Goal: Information Seeking & Learning: Check status

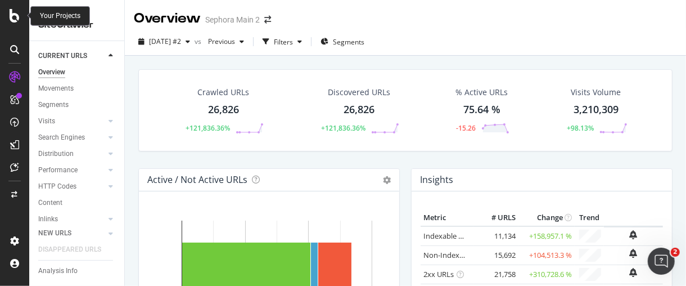
click at [15, 20] on icon at bounding box center [15, 15] width 10 height 13
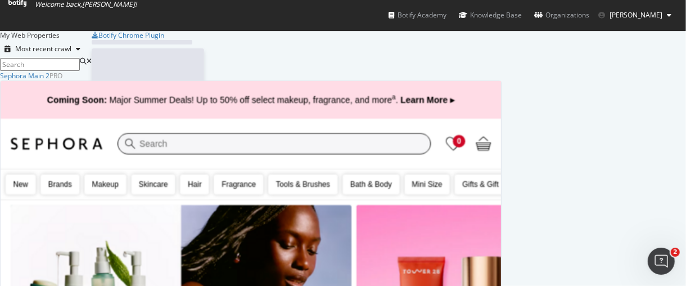
scroll to position [276, 667]
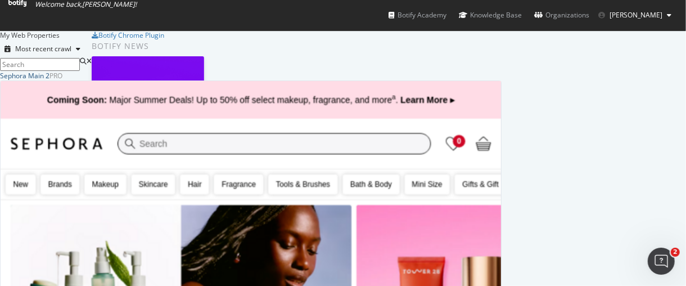
click at [49, 80] on div "Sephora Main 2" at bounding box center [24, 76] width 49 height 10
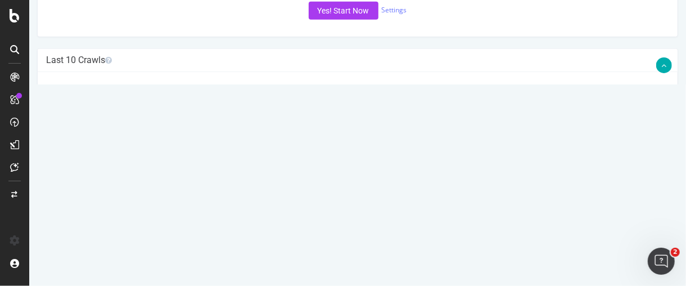
scroll to position [125, 0]
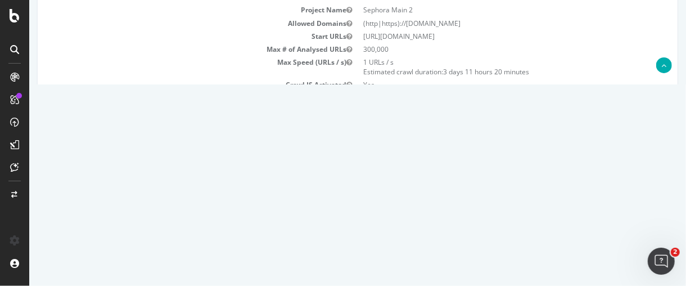
click at [392, 197] on link "Settings" at bounding box center [393, 198] width 25 height 10
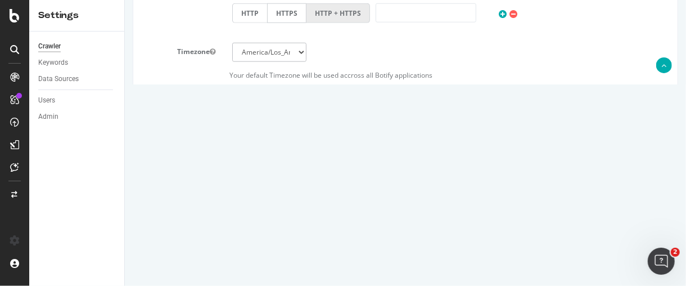
scroll to position [625, 0]
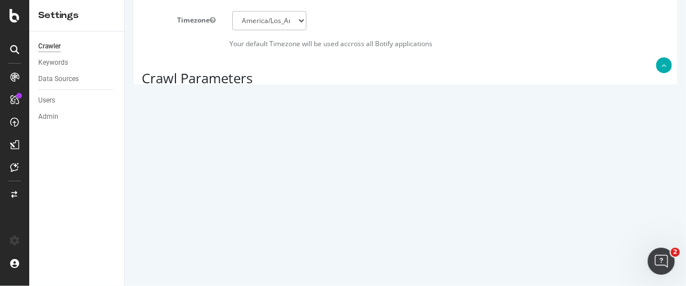
drag, startPoint x: 253, startPoint y: 150, endPoint x: 218, endPoint y: 146, distance: 35.1
click at [218, 146] on div "Max Speed (URLs / s) 1 Estimated crawl duration: 3 days 11 hours 20 minutes" at bounding box center [405, 142] width 544 height 23
type input "3"
click at [137, 177] on label "[PERSON_NAME]" at bounding box center [178, 169] width 91 height 13
click at [209, 177] on button "[PERSON_NAME]" at bounding box center [212, 172] width 6 height 10
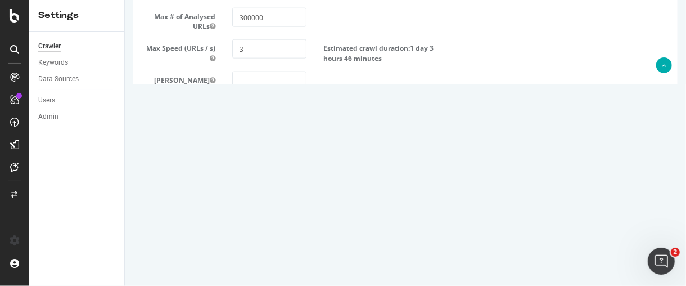
scroll to position [726, 0]
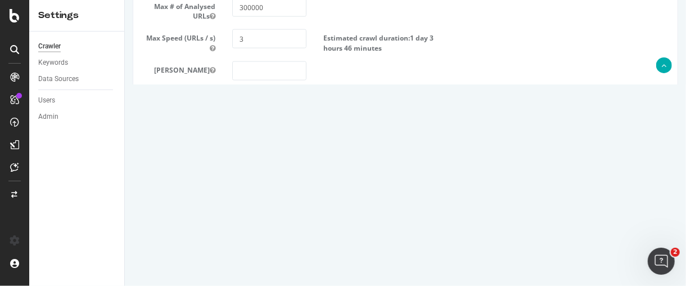
click at [408, 244] on input "Save & Back to Project" at bounding box center [419, 244] width 82 height 17
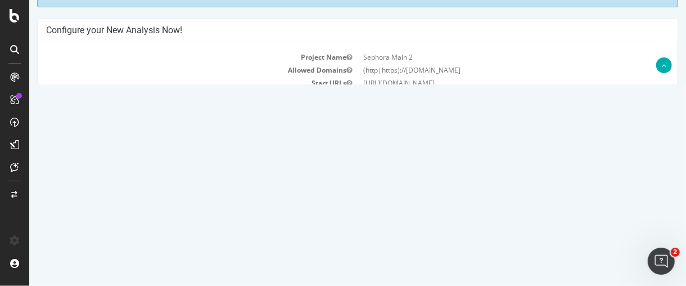
scroll to position [187, 0]
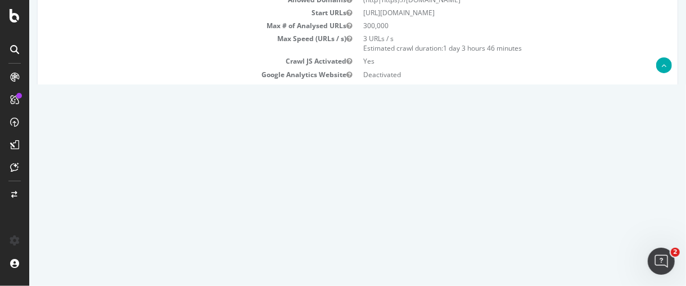
click at [337, 179] on button "Yes! Start Now" at bounding box center [343, 175] width 70 height 18
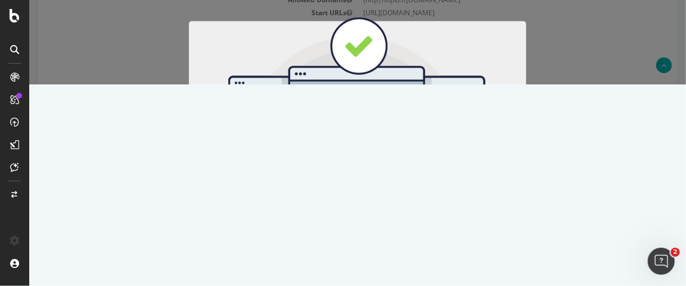
click at [387, 178] on button "Start Now" at bounding box center [377, 186] width 49 height 19
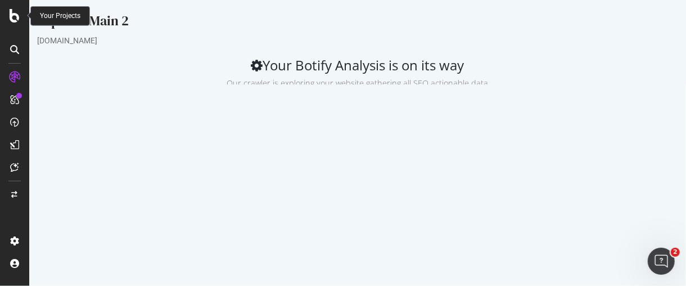
click at [17, 21] on icon at bounding box center [15, 15] width 10 height 13
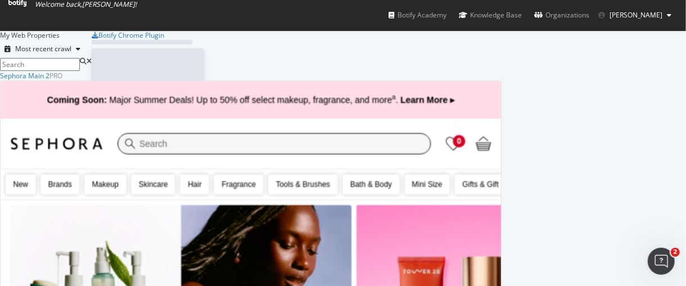
scroll to position [276, 667]
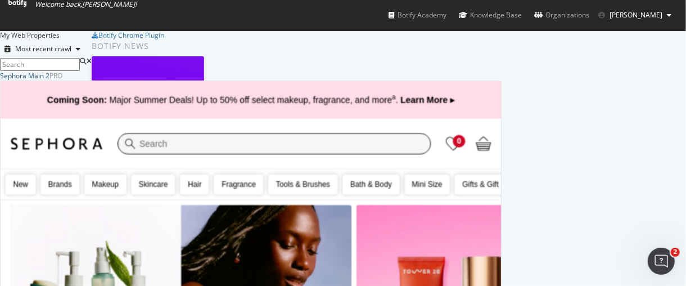
click at [49, 80] on div "Sephora Main 2" at bounding box center [24, 76] width 49 height 10
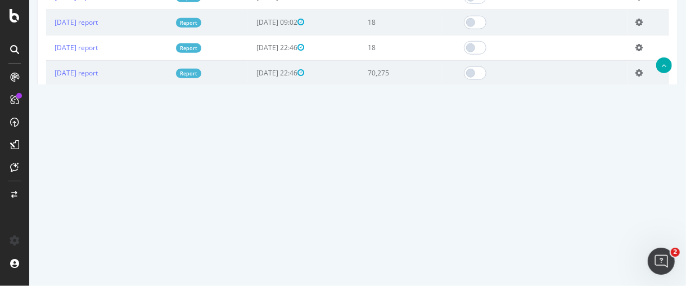
scroll to position [437, 0]
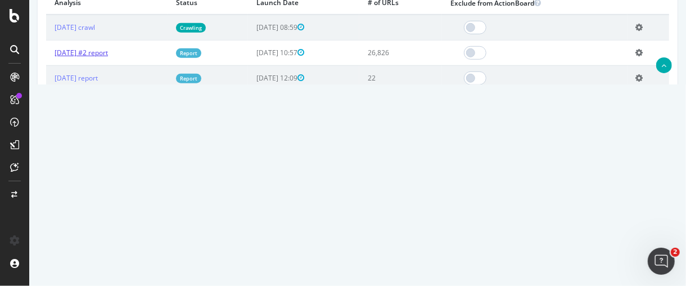
click at [100, 55] on link "[DATE] #2 report" at bounding box center [80, 53] width 53 height 10
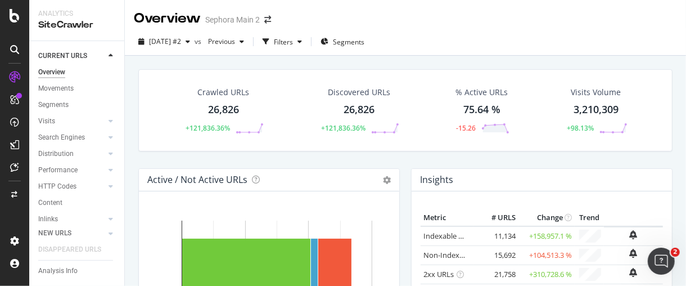
click at [230, 110] on div "26,826" at bounding box center [223, 109] width 31 height 15
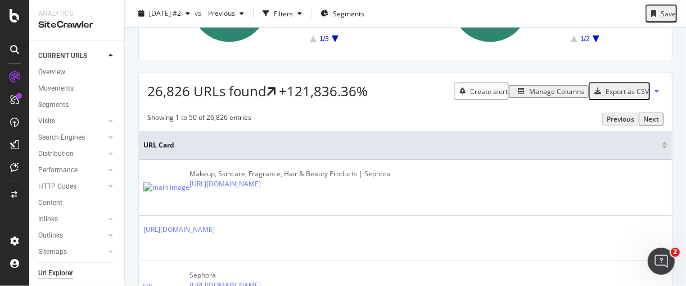
scroll to position [187, 0]
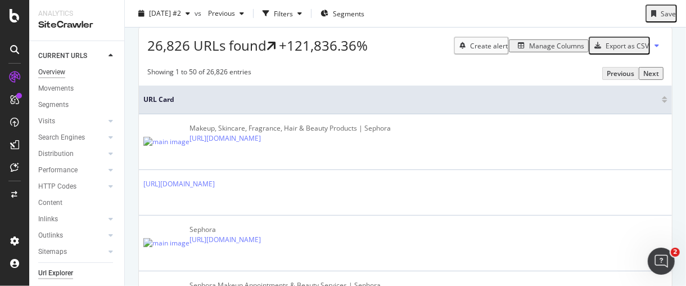
click at [55, 69] on div "Overview" at bounding box center [51, 72] width 27 height 12
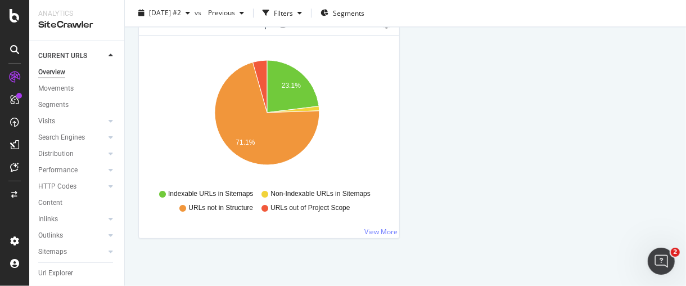
scroll to position [1246, 0]
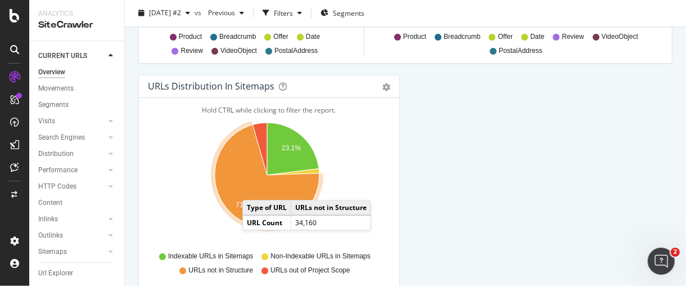
click at [254, 185] on icon "A chart." at bounding box center [267, 176] width 105 height 102
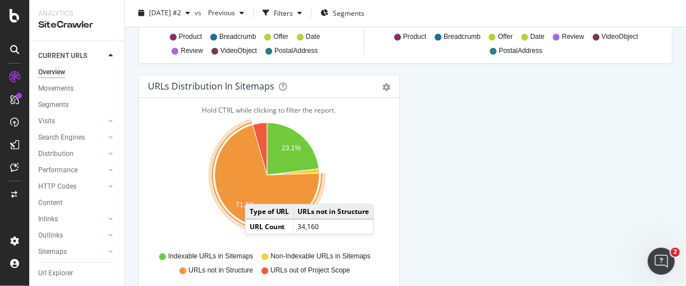
scroll to position [1308, 0]
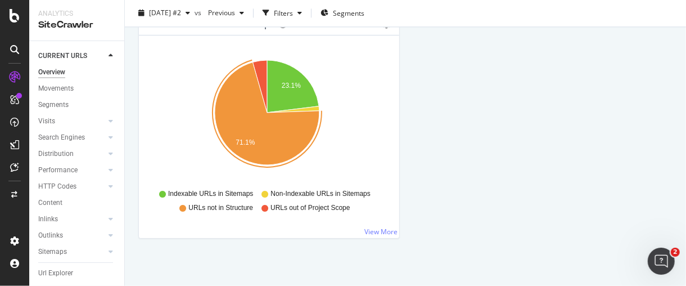
click at [353, 230] on div "Hold CTRL while clicking to filter the report. 23.1% 71.1% Type of URL URL Coun…" at bounding box center [269, 136] width 260 height 202
click at [370, 230] on link "View More" at bounding box center [380, 232] width 33 height 10
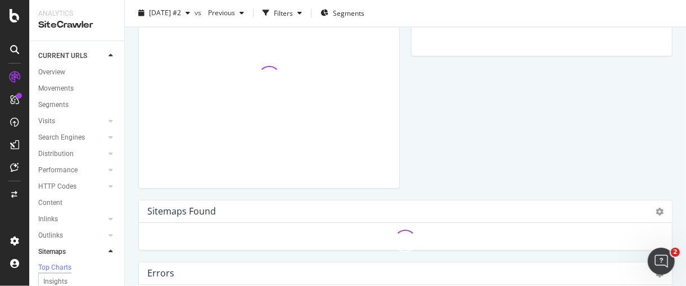
scroll to position [1183, 0]
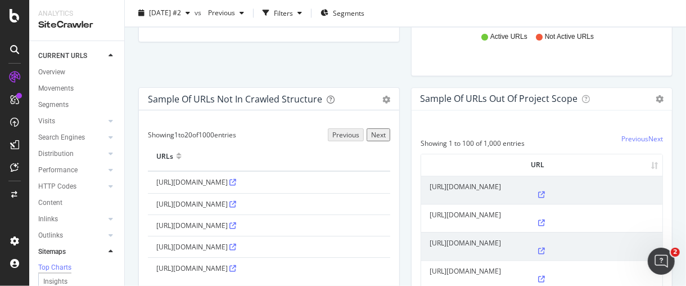
click at [236, 180] on link at bounding box center [232, 182] width 7 height 10
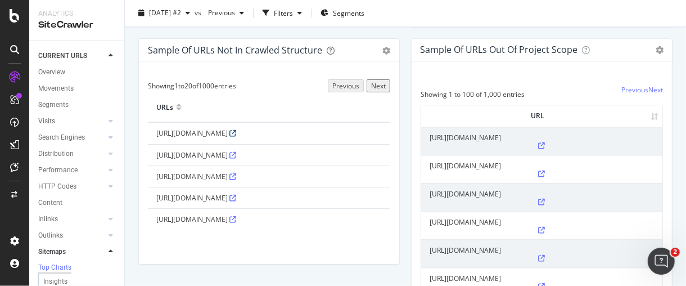
scroll to position [1246, 0]
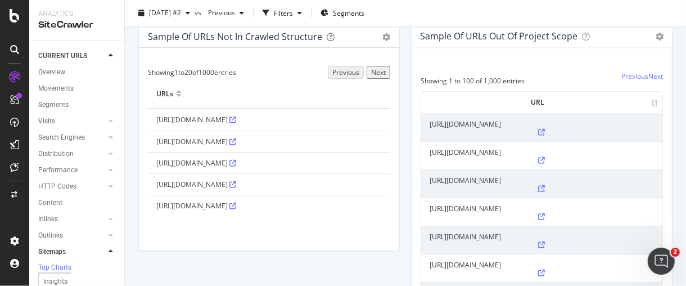
click at [545, 185] on icon at bounding box center [542, 188] width 7 height 7
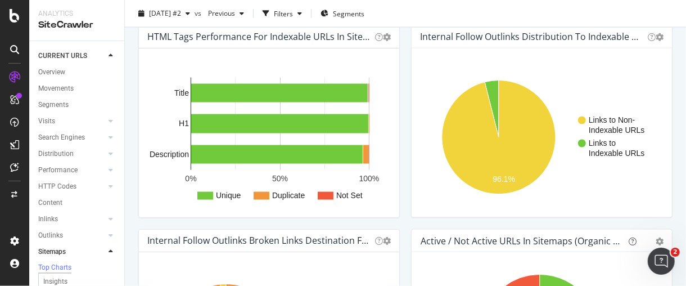
scroll to position [746, 0]
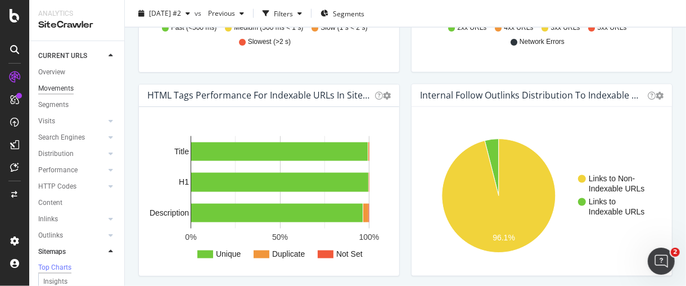
click at [60, 90] on div "Movements" at bounding box center [55, 89] width 35 height 12
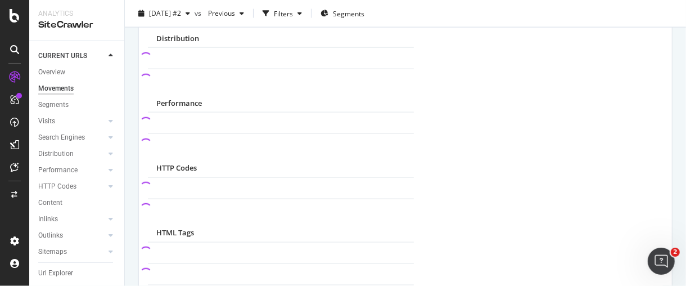
scroll to position [91, 0]
click at [78, 246] on link "Sitemaps" at bounding box center [71, 252] width 67 height 12
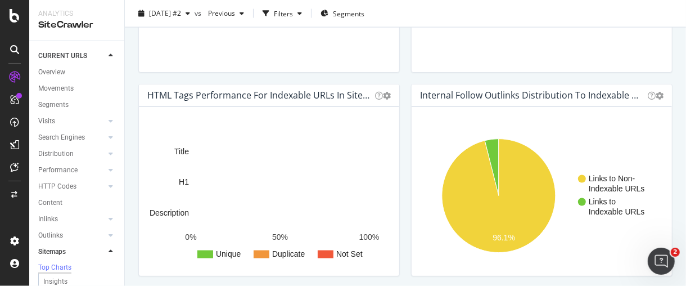
scroll to position [746, 0]
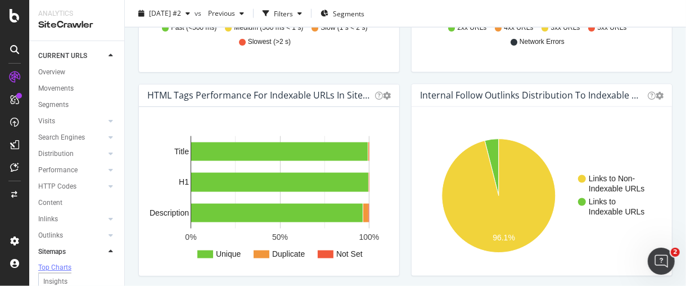
click at [68, 263] on div "Top Charts" at bounding box center [54, 268] width 33 height 10
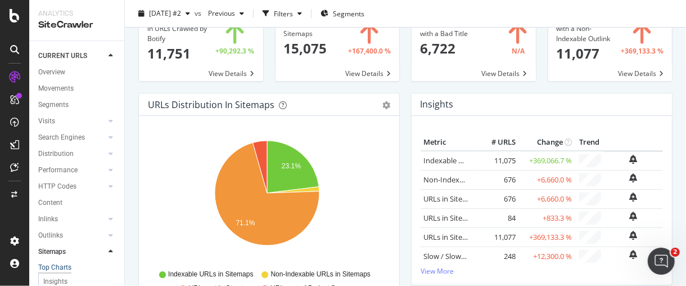
scroll to position [0, 0]
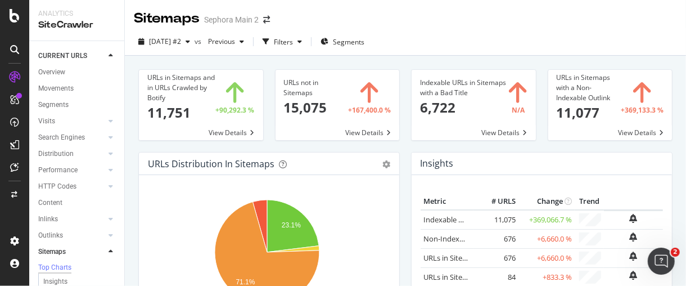
click at [646, 124] on span at bounding box center [610, 105] width 124 height 70
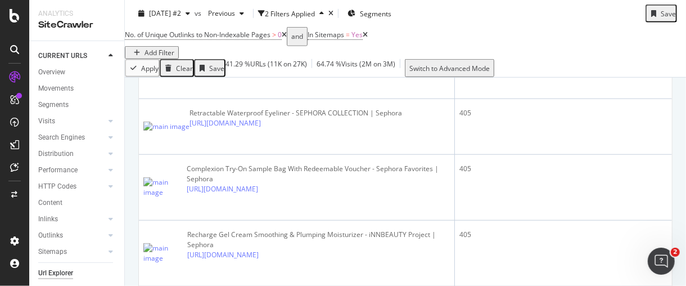
scroll to position [499, 0]
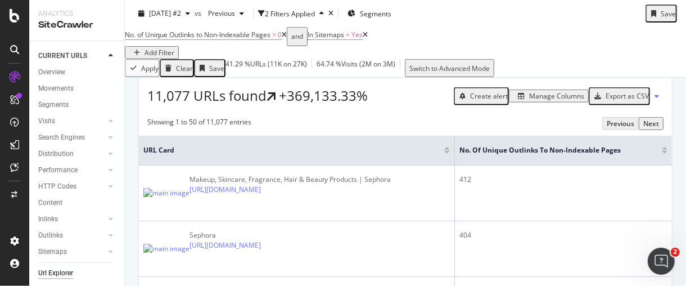
scroll to position [0, 0]
click at [68, 181] on div "HTTP Codes" at bounding box center [57, 186] width 38 height 12
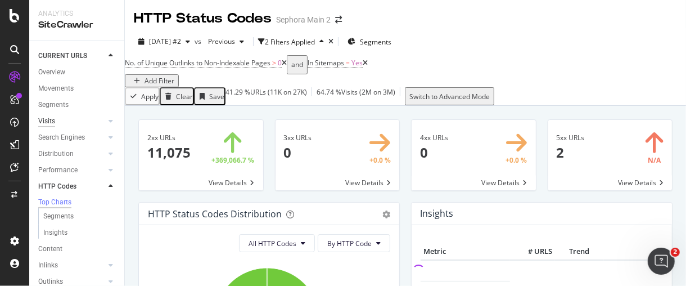
click at [42, 119] on div "Visits" at bounding box center [46, 121] width 17 height 12
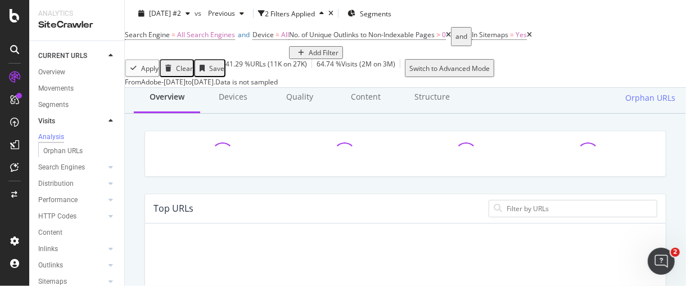
scroll to position [125, 0]
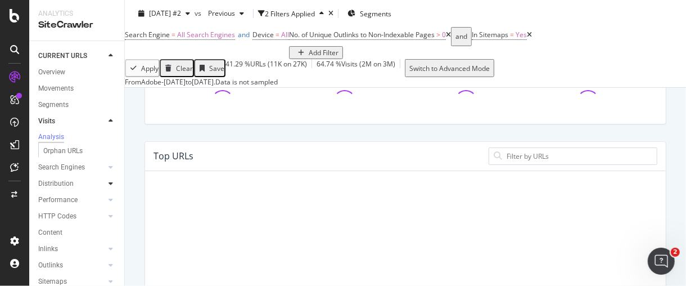
click at [109, 187] on icon at bounding box center [111, 183] width 4 height 7
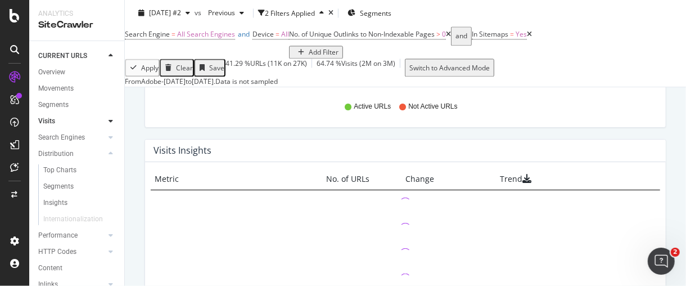
scroll to position [1249, 0]
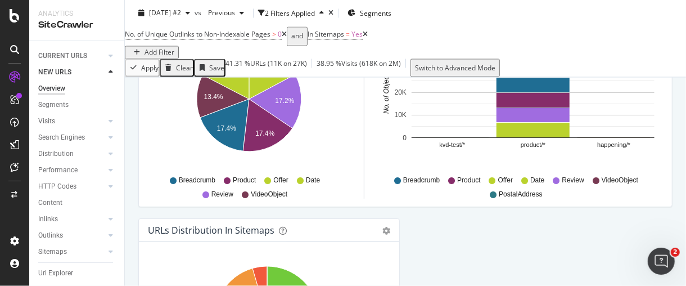
scroll to position [1360, 0]
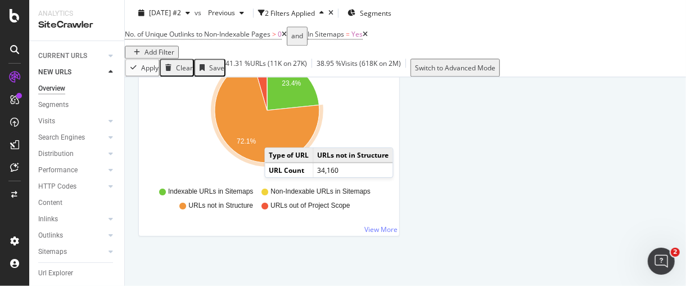
click at [275, 135] on icon "A chart." at bounding box center [267, 111] width 105 height 102
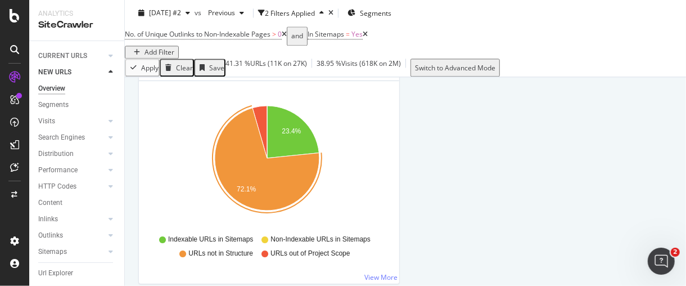
scroll to position [1298, 0]
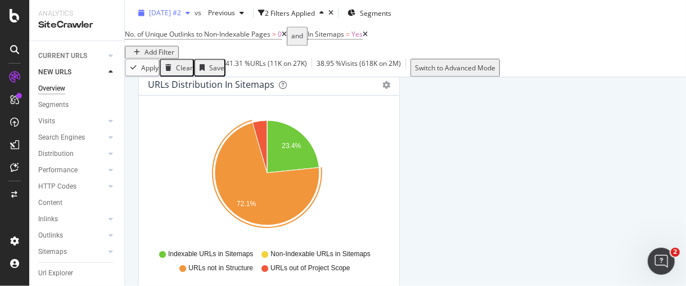
click at [181, 16] on span "[DATE] #2" at bounding box center [165, 13] width 32 height 10
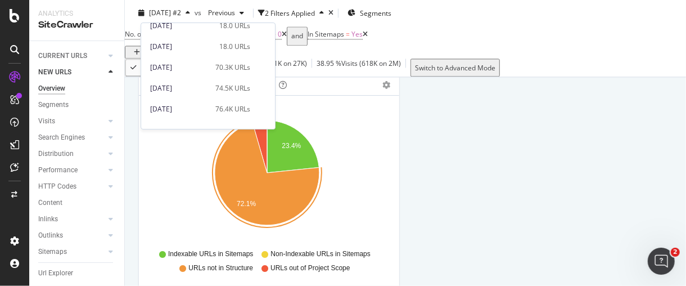
scroll to position [187, 0]
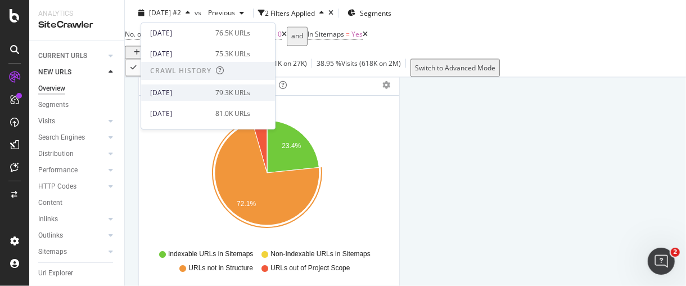
click at [242, 88] on div "79.3K URLs" at bounding box center [232, 93] width 35 height 10
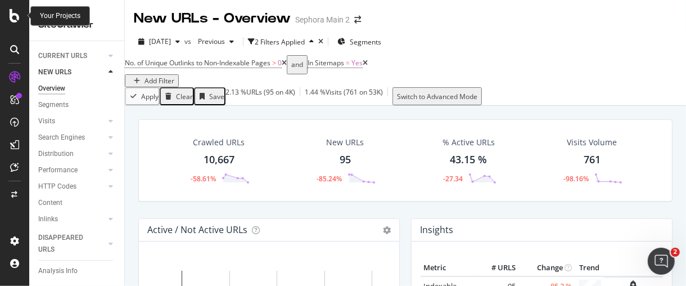
click at [3, 20] on div at bounding box center [14, 15] width 27 height 13
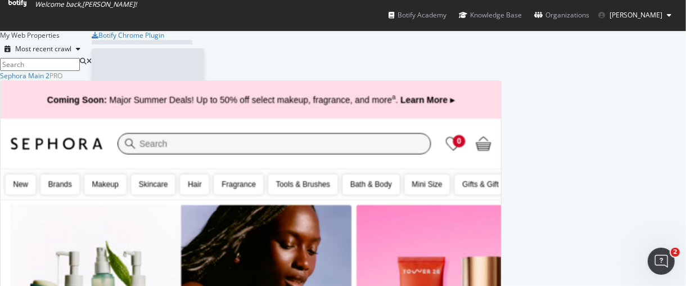
scroll to position [276, 667]
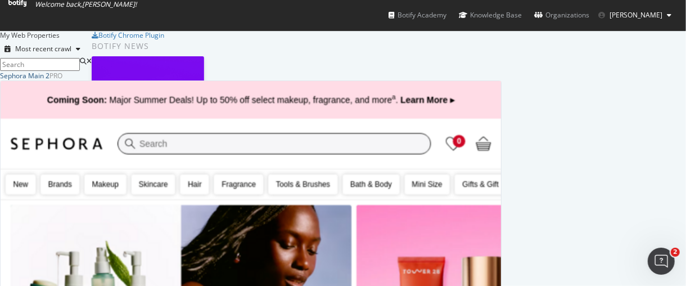
click at [49, 80] on div "Sephora Main 2" at bounding box center [24, 76] width 49 height 10
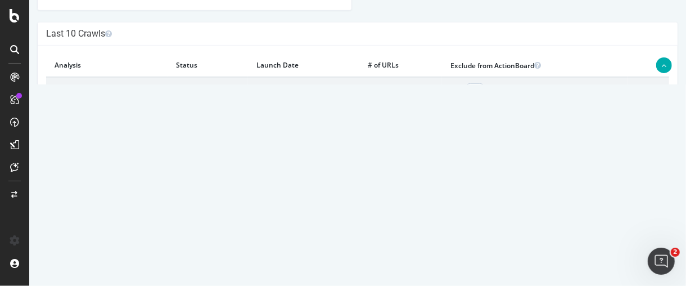
scroll to position [437, 0]
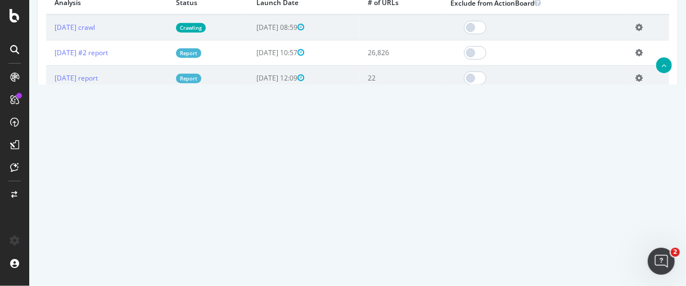
click at [97, 230] on link "[DATE] report" at bounding box center [75, 230] width 43 height 10
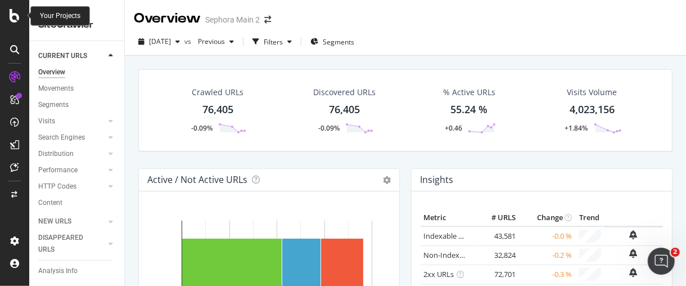
click at [11, 17] on icon at bounding box center [15, 15] width 10 height 13
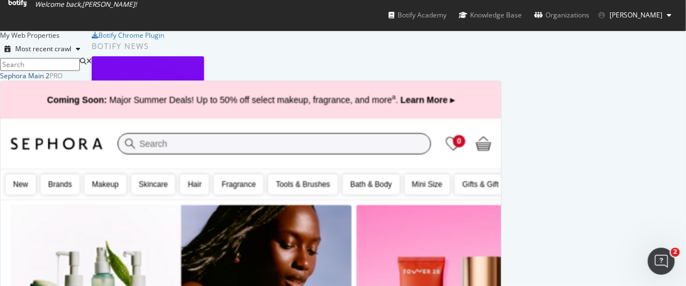
click at [49, 80] on div "Sephora Main 2" at bounding box center [24, 76] width 49 height 10
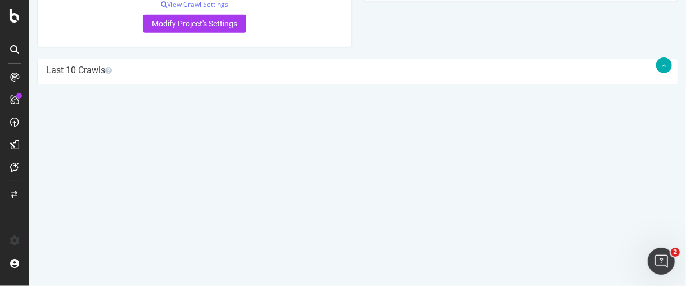
scroll to position [437, 0]
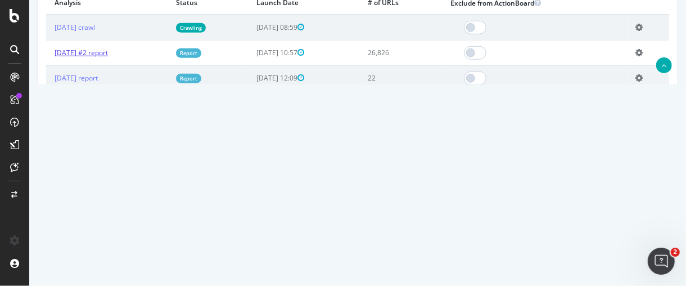
click at [107, 50] on link "[DATE] #2 report" at bounding box center [80, 53] width 53 height 10
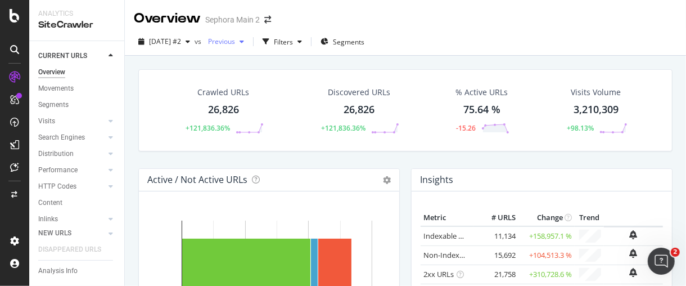
click at [235, 38] on span "Previous" at bounding box center [219, 42] width 31 height 10
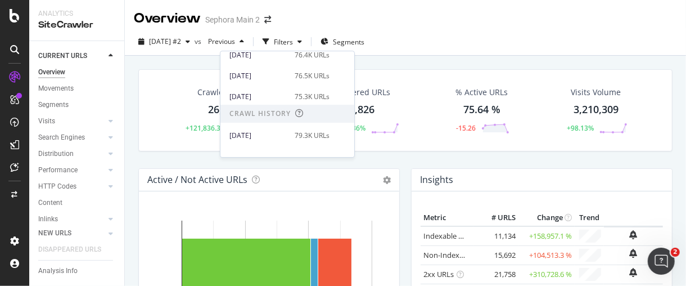
scroll to position [187, 0]
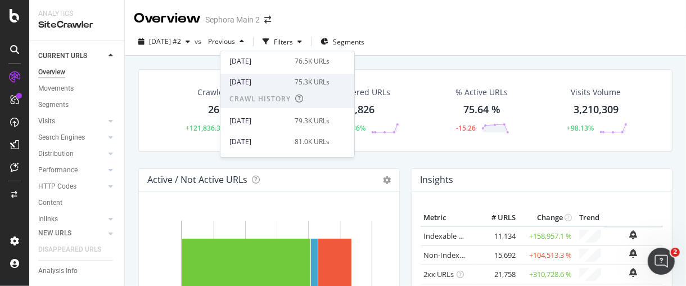
click at [301, 74] on div "[DATE] 75.3K URLs" at bounding box center [287, 82] width 134 height 16
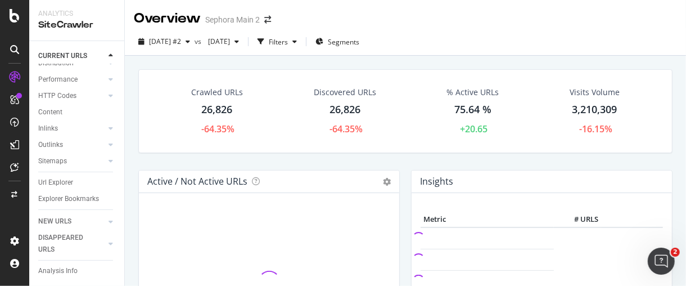
scroll to position [102, 0]
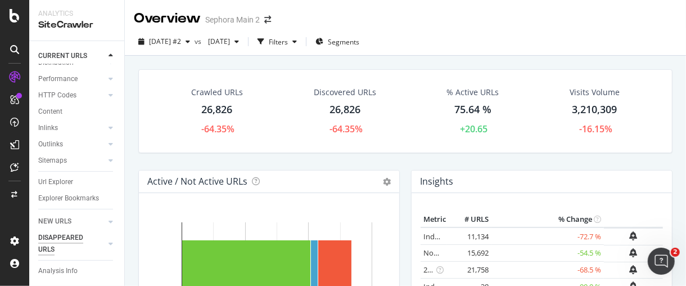
click at [62, 242] on div "DISAPPEARED URLS" at bounding box center [66, 244] width 57 height 24
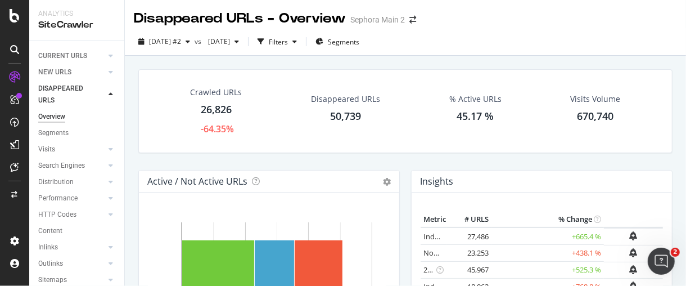
click at [347, 103] on div "Disappeared URLs" at bounding box center [345, 98] width 69 height 11
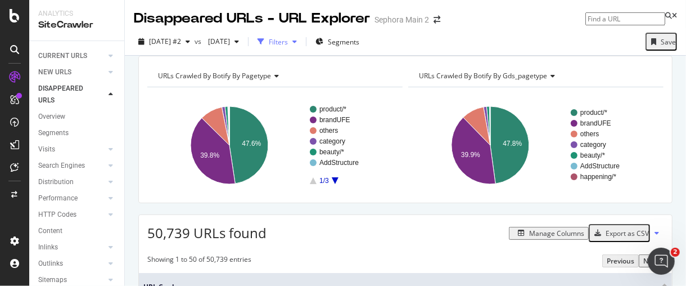
click at [301, 44] on div "button" at bounding box center [294, 41] width 13 height 7
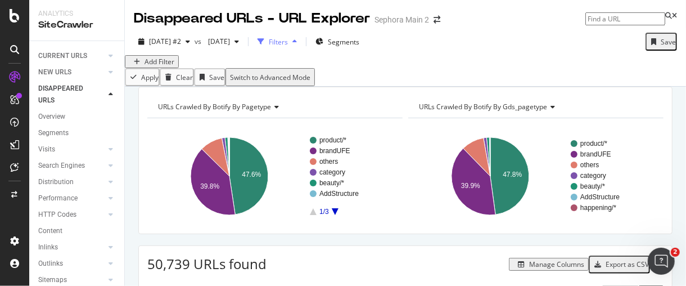
click at [301, 44] on div "button" at bounding box center [294, 41] width 13 height 7
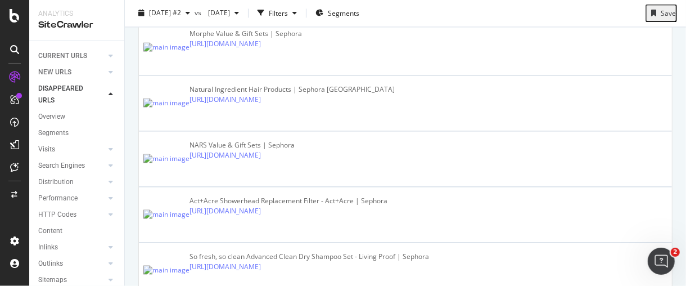
scroll to position [1311, 0]
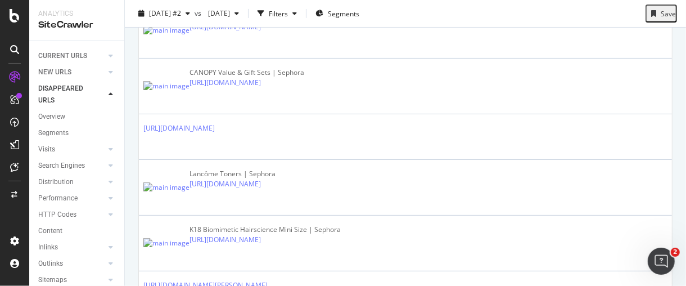
scroll to position [2252, 0]
